Goal: Find specific page/section: Find specific page/section

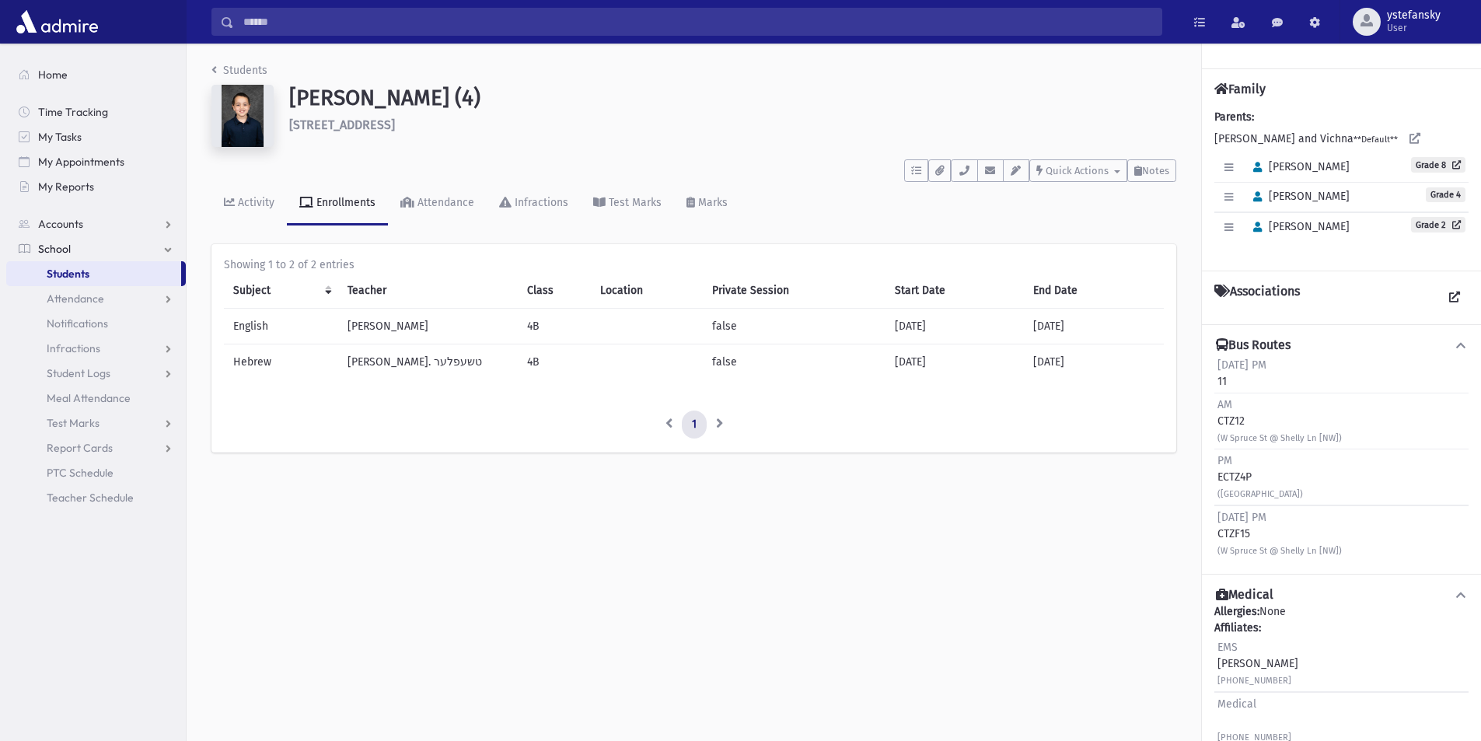
click at [92, 275] on link "Students" at bounding box center [93, 273] width 175 height 25
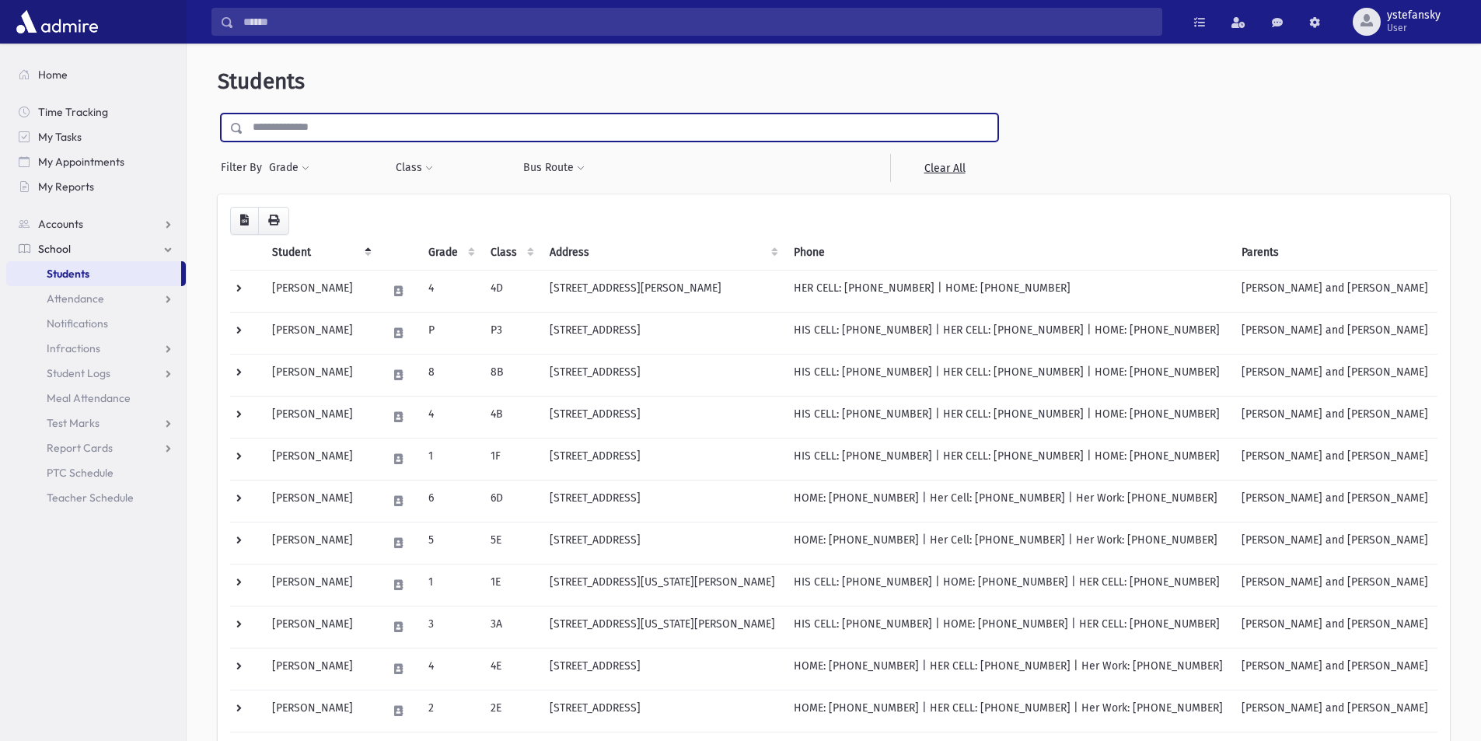
click at [339, 130] on input "text" at bounding box center [620, 128] width 754 height 28
type input "*****"
click at [218, 114] on input "submit" at bounding box center [240, 124] width 44 height 21
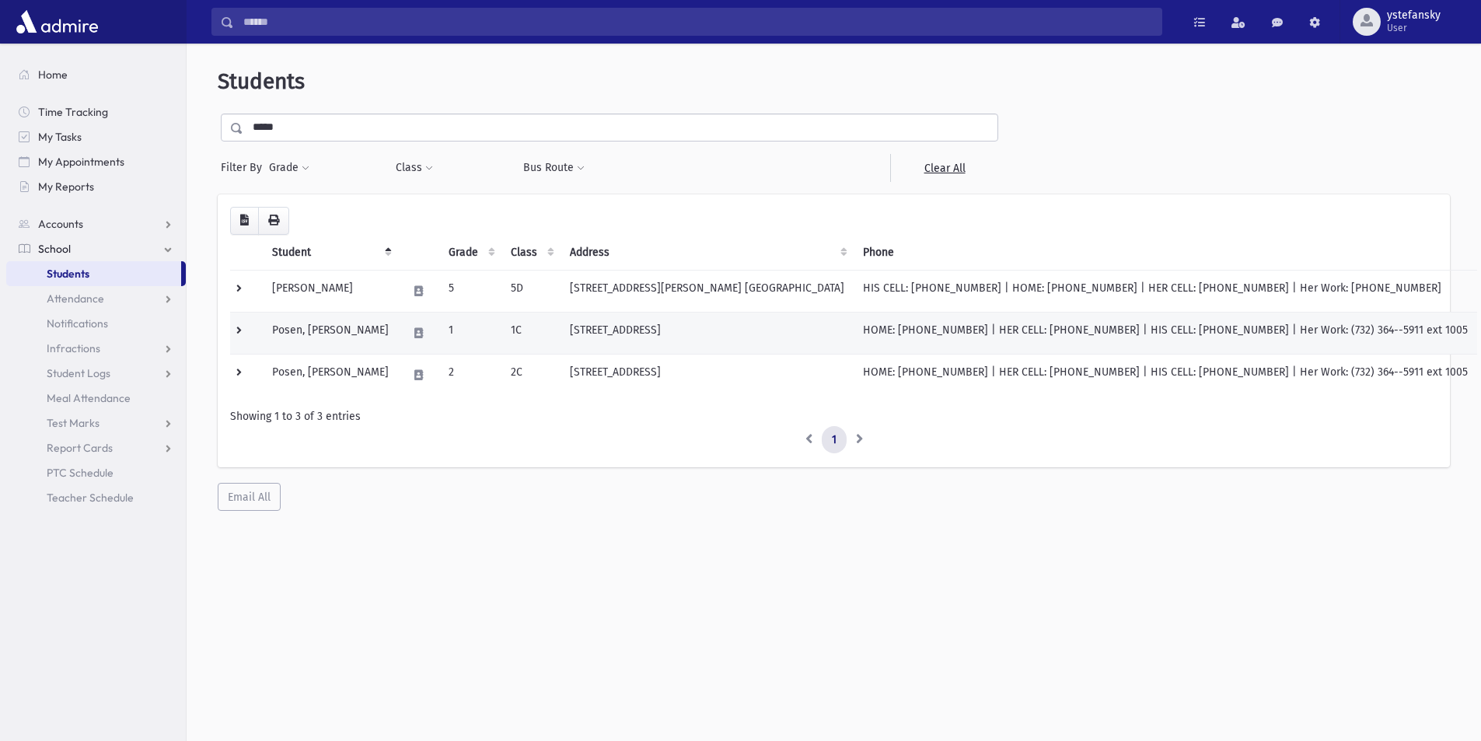
click at [661, 335] on td "[STREET_ADDRESS]" at bounding box center [707, 333] width 293 height 42
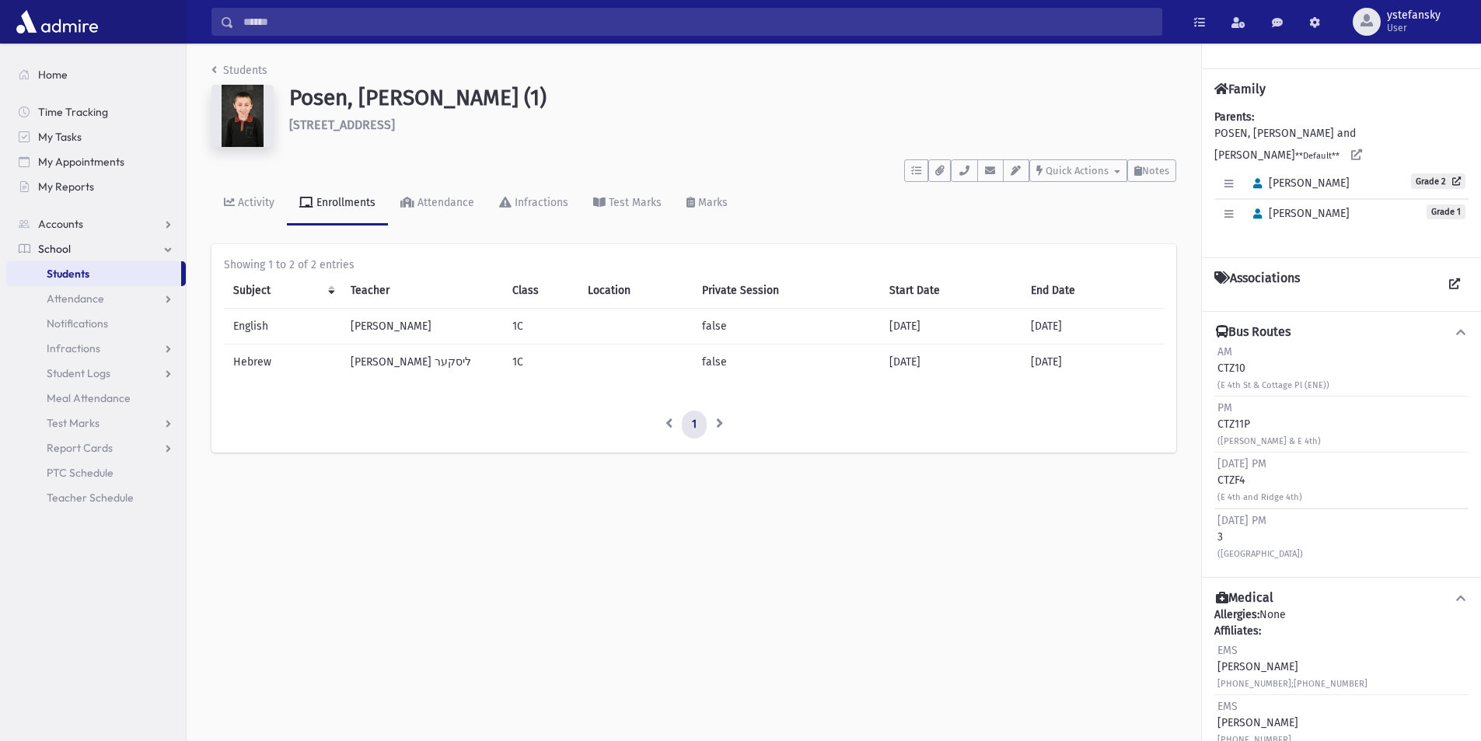
click at [1050, 421] on ul "1" at bounding box center [694, 425] width 940 height 28
